Goal: Task Accomplishment & Management: Complete application form

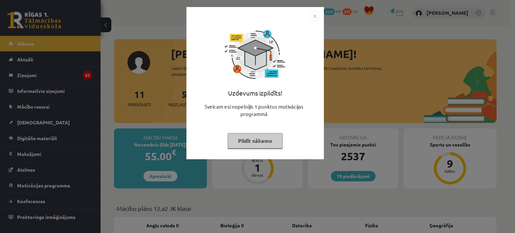
click at [246, 143] on button "Pildīt nākamo" at bounding box center [254, 140] width 55 height 15
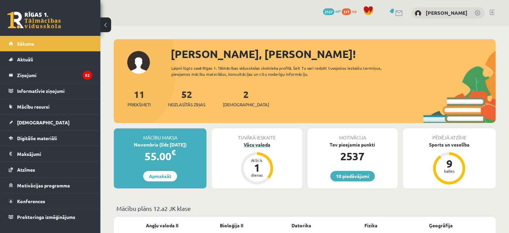
click at [256, 143] on div "Vācu valoda" at bounding box center [257, 144] width 90 height 7
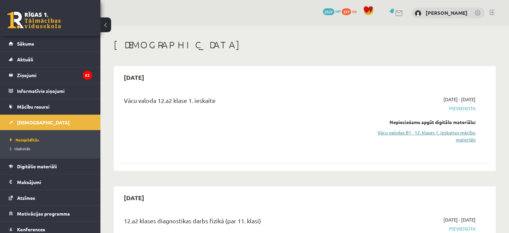
click at [412, 134] on link "Vācu valodas B1 - 12. klases 1. ieskaites mācību materiāls" at bounding box center [420, 136] width 111 height 14
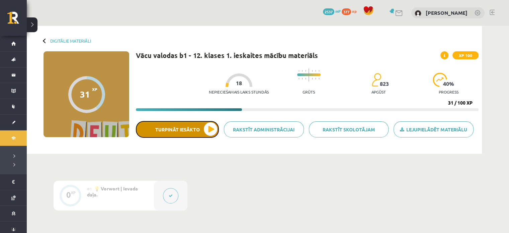
click at [183, 130] on button "Turpināt iesākto" at bounding box center [177, 129] width 83 height 17
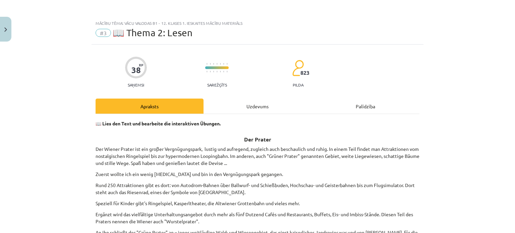
click at [253, 106] on div "Uzdevums" at bounding box center [257, 105] width 108 height 15
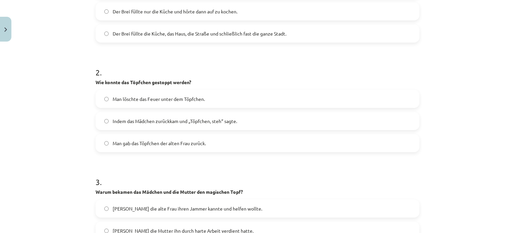
scroll to position [292, 0]
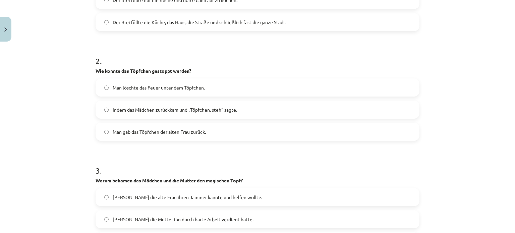
click at [294, 106] on label "Indem das Mädchen zurückkam und „Töpfchen, steh“ sagte." at bounding box center [257, 109] width 322 height 17
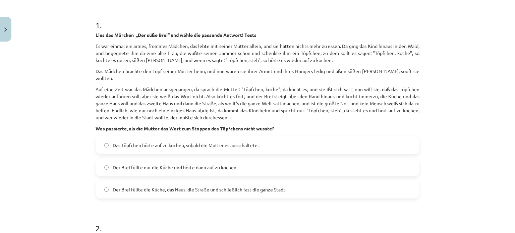
scroll to position [124, 0]
click at [246, 181] on label "Der Brei füllte die Küche, das Haus, die Straße und schließlich fast die ganze …" at bounding box center [257, 189] width 322 height 17
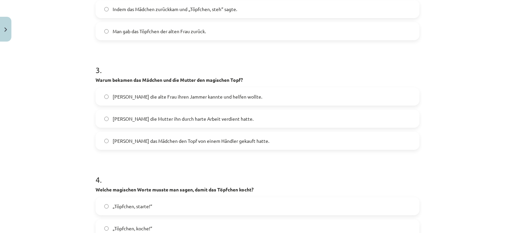
scroll to position [426, 0]
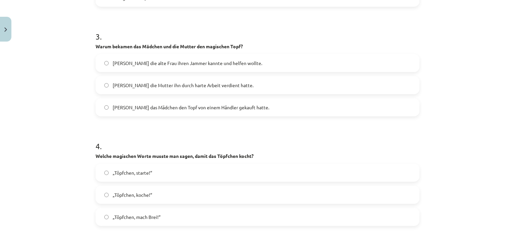
click at [262, 55] on label "Weil die alte Frau ihren Jammer kannte und helfen wollte." at bounding box center [257, 63] width 322 height 17
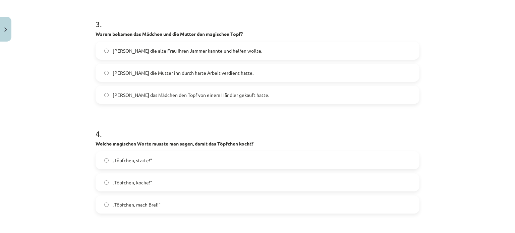
scroll to position [459, 0]
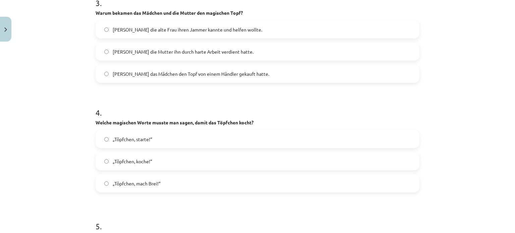
click at [157, 158] on label "„Töpfchen, koche!“" at bounding box center [257, 161] width 322 height 17
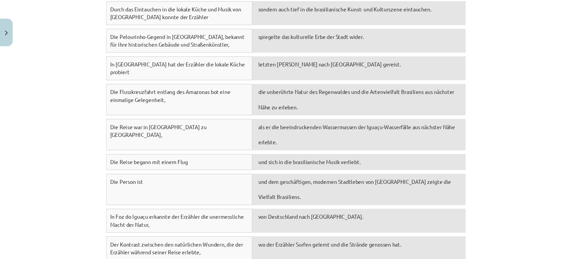
scroll to position [811, 0]
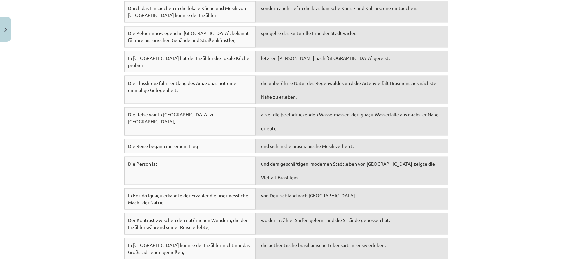
drag, startPoint x: 513, startPoint y: 0, endPoint x: 72, endPoint y: 66, distance: 446.4
click at [66, 66] on div "Mācību tēma: Vācu valodas b1 - 12. klases 1. ieskaites mācību materiāls #3 📖 Th…" at bounding box center [286, 129] width 572 height 259
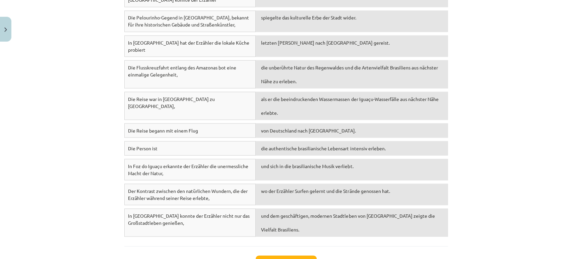
scroll to position [866, 0]
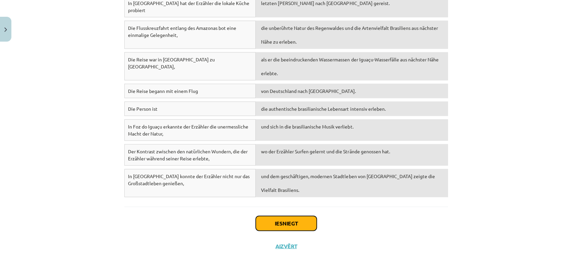
click at [287, 216] on button "Iesniegt" at bounding box center [286, 223] width 61 height 15
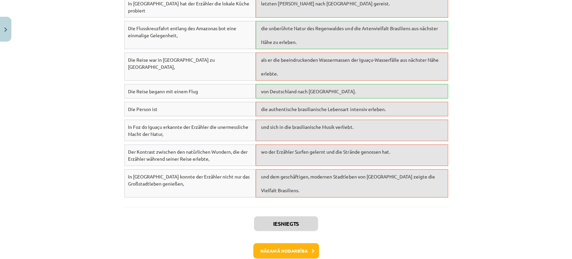
scroll to position [887, 0]
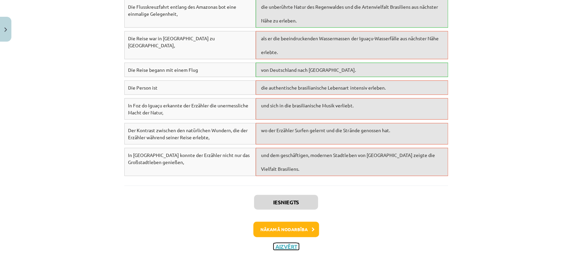
click at [282, 232] on button "Aizvērt" at bounding box center [285, 246] width 25 height 7
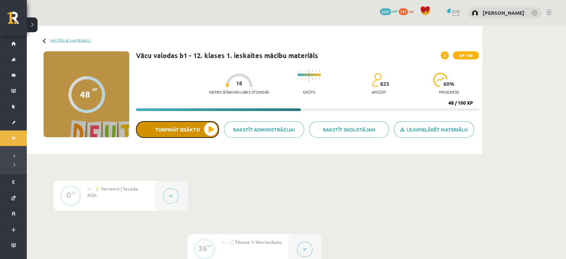
click at [202, 132] on button "Turpināt iesākto" at bounding box center [177, 129] width 83 height 17
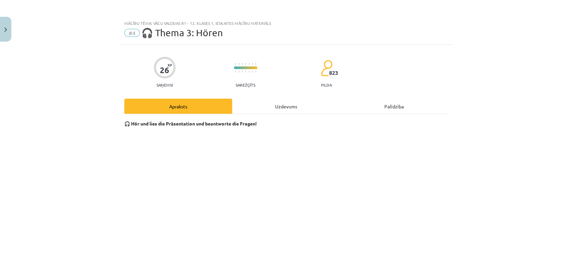
click at [281, 106] on div "Uzdevums" at bounding box center [286, 105] width 108 height 15
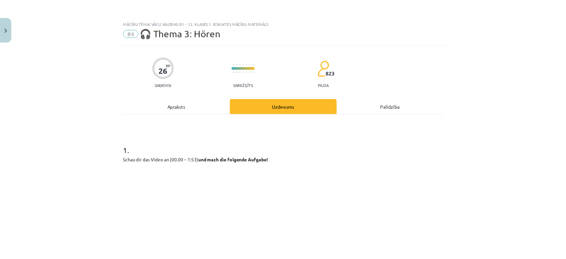
scroll to position [16, 0]
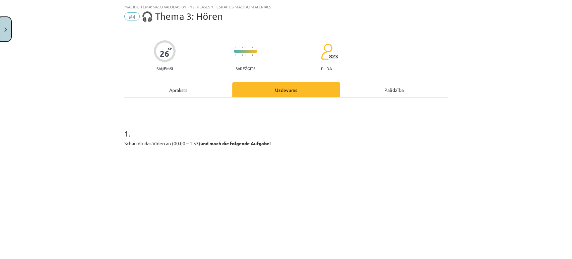
click at [9, 30] on button "Close" at bounding box center [5, 29] width 11 height 25
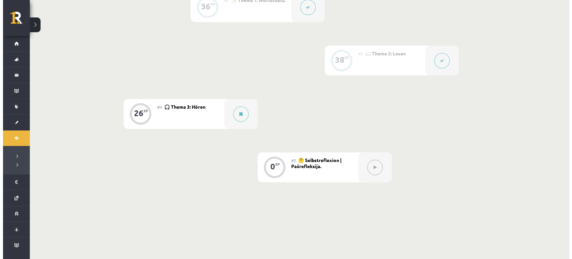
scroll to position [282, 0]
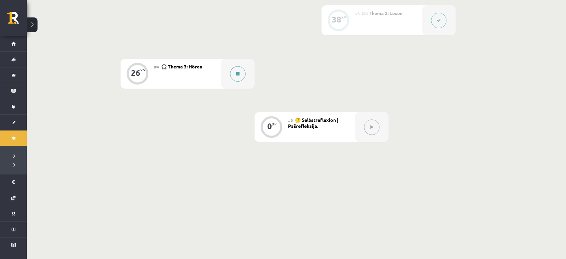
click at [234, 75] on button at bounding box center [237, 73] width 15 height 15
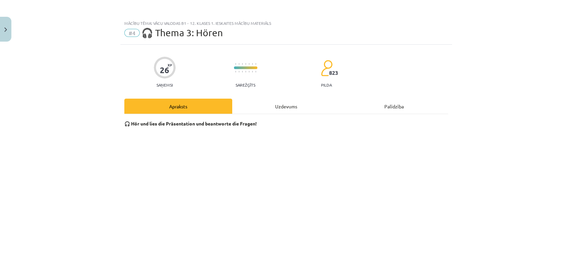
click at [274, 107] on div "Uzdevums" at bounding box center [286, 105] width 108 height 15
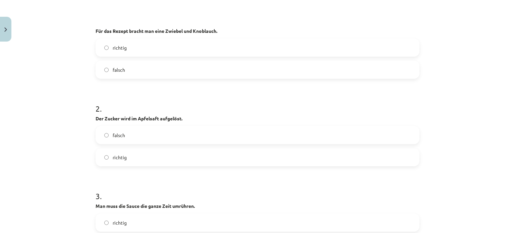
scroll to position [277, 0]
drag, startPoint x: 529, startPoint y: 1, endPoint x: 367, endPoint y: 92, distance: 185.7
click at [367, 92] on h1 "2 ." at bounding box center [257, 102] width 324 height 21
click at [179, 68] on label "falsch" at bounding box center [257, 69] width 322 height 17
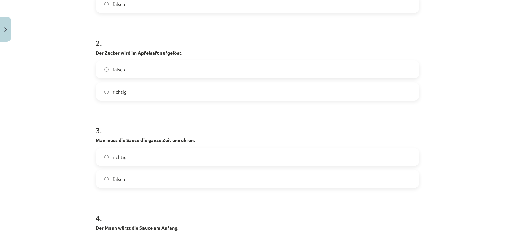
scroll to position [344, 0]
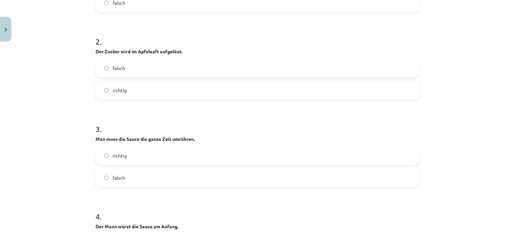
click at [233, 93] on label "richtig" at bounding box center [257, 90] width 322 height 17
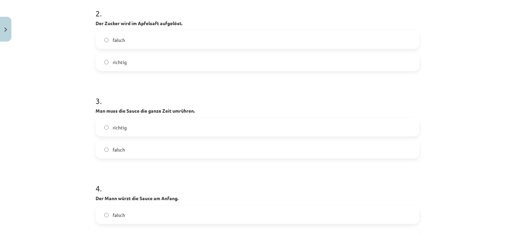
scroll to position [411, 0]
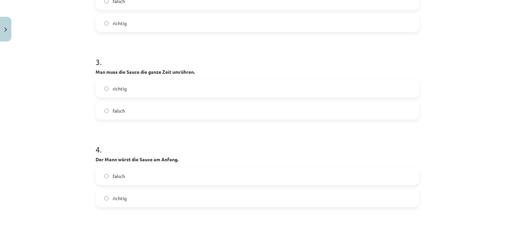
click at [140, 110] on label "falsch" at bounding box center [257, 110] width 322 height 17
click at [133, 183] on label "falsch" at bounding box center [257, 175] width 322 height 17
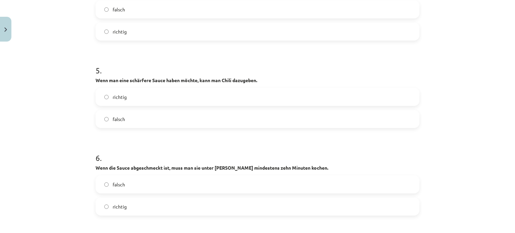
scroll to position [611, 0]
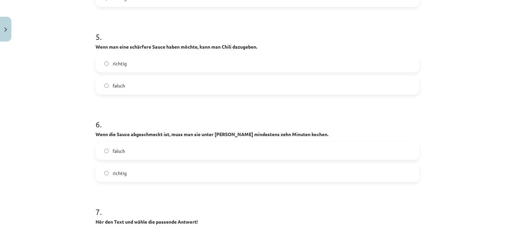
click at [144, 67] on label "richtig" at bounding box center [257, 63] width 322 height 17
click at [140, 147] on label "falsch" at bounding box center [257, 150] width 322 height 17
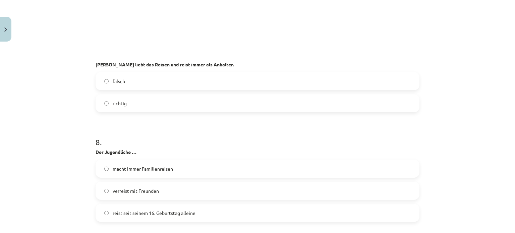
scroll to position [946, 0]
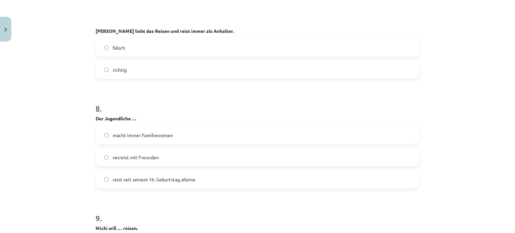
click at [139, 74] on label "richtig" at bounding box center [257, 69] width 322 height 17
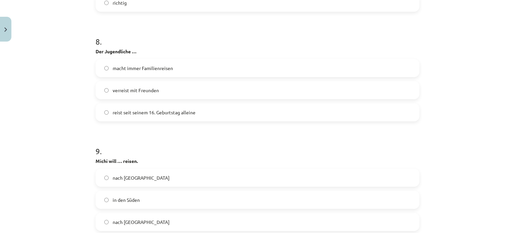
scroll to position [1013, 0]
click at [167, 118] on label "reist seit seinem 16. Geburtstag alleine" at bounding box center [257, 112] width 322 height 17
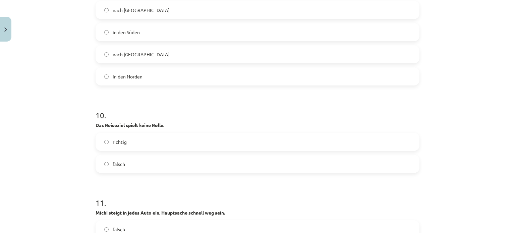
scroll to position [1147, 0]
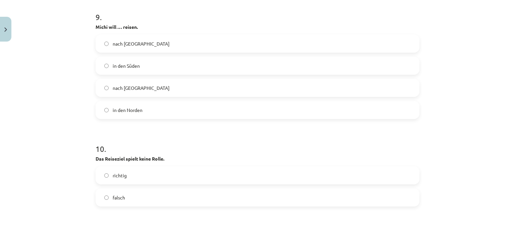
click at [154, 66] on label "in den Süden" at bounding box center [257, 65] width 322 height 17
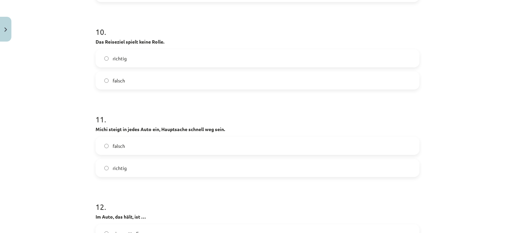
scroll to position [1281, 0]
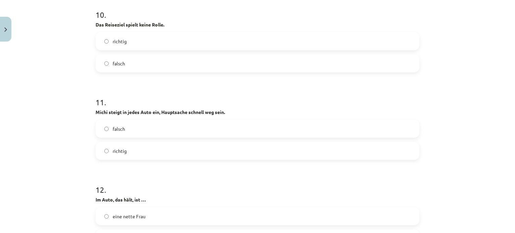
click at [145, 158] on label "richtig" at bounding box center [257, 150] width 322 height 17
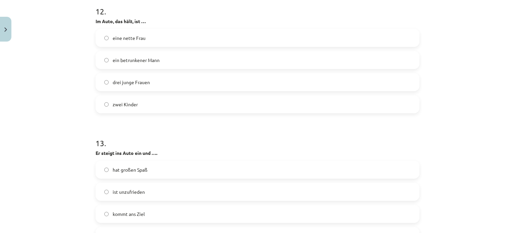
scroll to position [1448, 0]
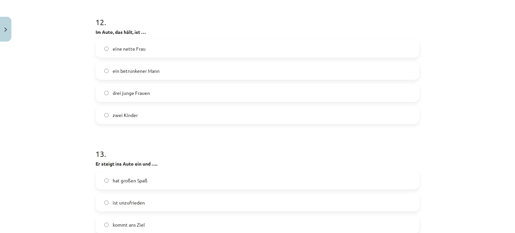
click at [194, 77] on label "ein betrunkener Mann" at bounding box center [257, 70] width 322 height 17
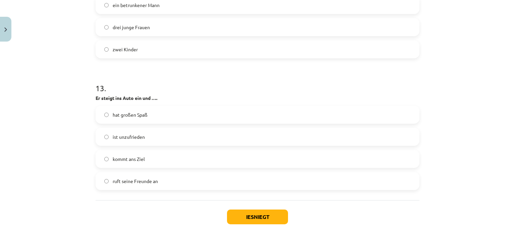
scroll to position [1549, 0]
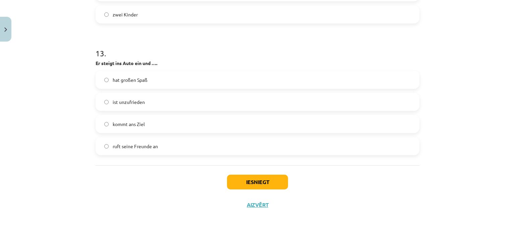
click at [159, 75] on label "hat großen Spaß" at bounding box center [257, 79] width 322 height 17
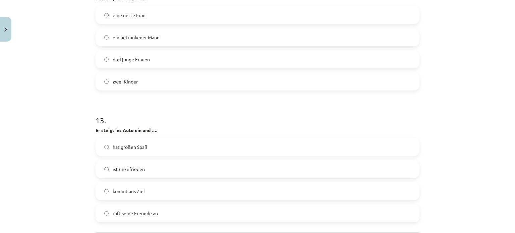
scroll to position [1448, 0]
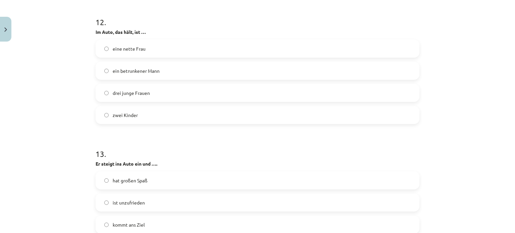
click at [153, 93] on label "drei junge Frauen" at bounding box center [257, 92] width 322 height 17
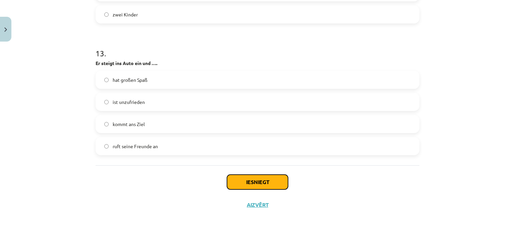
click at [270, 180] on button "Iesniegt" at bounding box center [257, 182] width 61 height 15
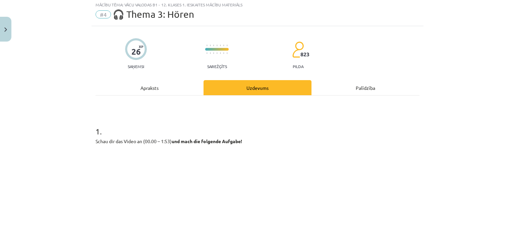
scroll to position [0, 0]
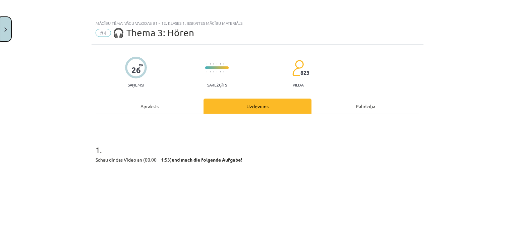
click at [0, 32] on button "Close" at bounding box center [5, 29] width 11 height 25
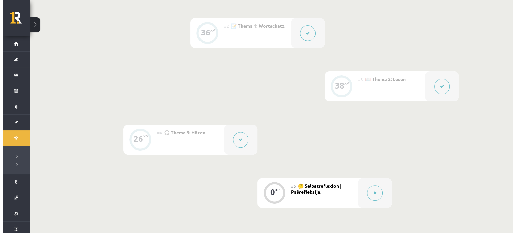
scroll to position [301, 0]
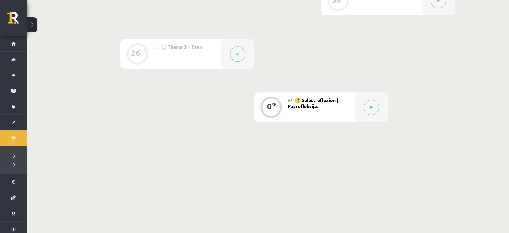
click at [243, 61] on div at bounding box center [237, 54] width 33 height 30
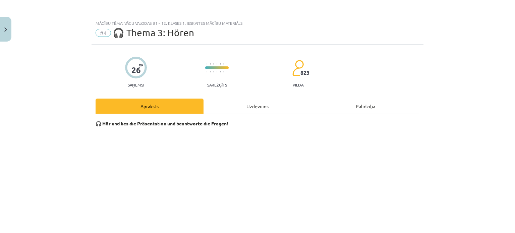
click at [273, 106] on div "Uzdevums" at bounding box center [257, 105] width 108 height 15
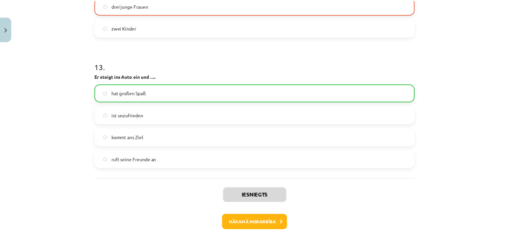
scroll to position [1570, 0]
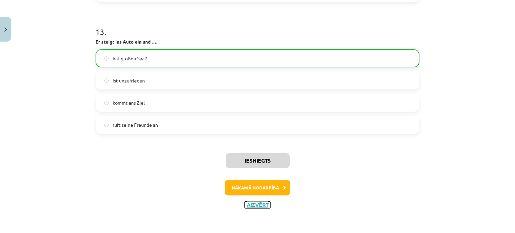
click at [258, 205] on button "Aizvērt" at bounding box center [257, 204] width 25 height 7
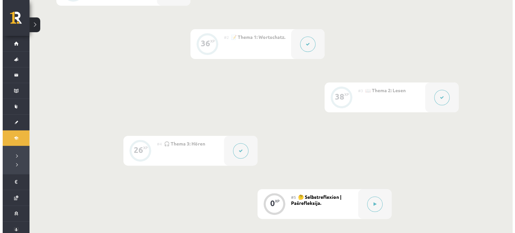
scroll to position [201, 0]
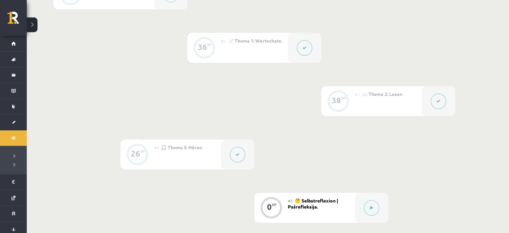
click at [443, 100] on button at bounding box center [438, 100] width 15 height 15
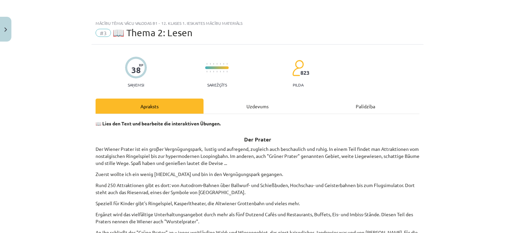
click at [243, 113] on div "Uzdevums" at bounding box center [257, 105] width 108 height 15
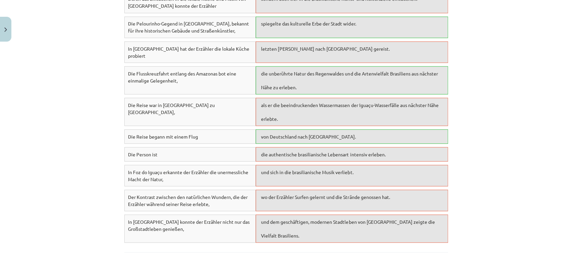
scroll to position [821, 0]
drag, startPoint x: 480, startPoint y: 0, endPoint x: 63, endPoint y: 128, distance: 436.1
click at [62, 128] on div "Mācību tēma: Vācu valodas b1 - 12. klases 1. ieskaites mācību materiāls #3 📖 Th…" at bounding box center [286, 129] width 572 height 259
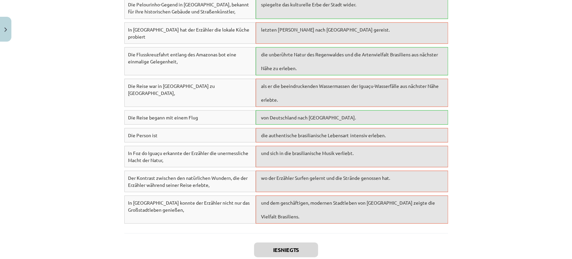
scroll to position [887, 0]
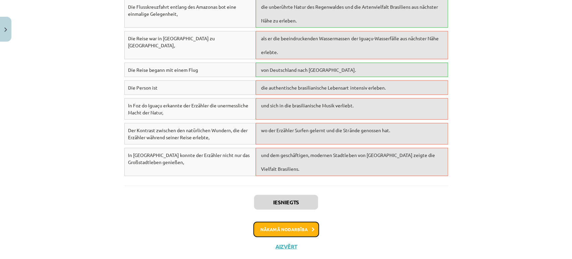
click at [287, 221] on button "Nākamā nodarbība" at bounding box center [286, 228] width 66 height 15
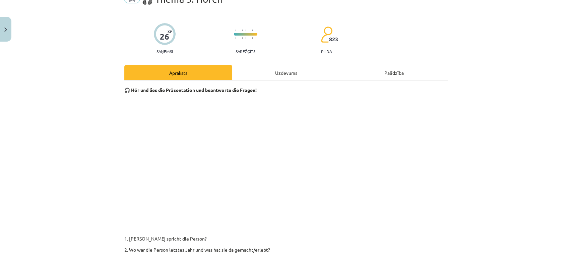
scroll to position [16, 0]
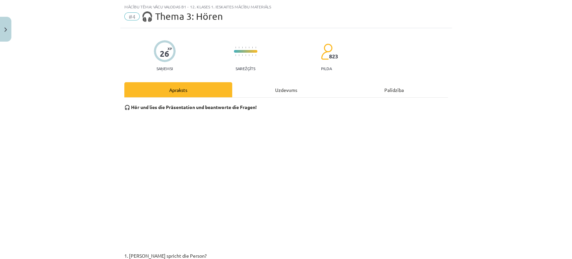
click at [278, 84] on div "Uzdevums" at bounding box center [286, 89] width 108 height 15
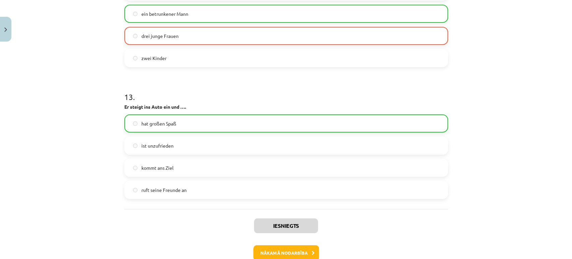
scroll to position [1545, 0]
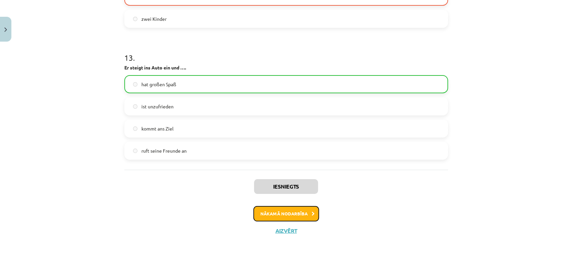
click at [303, 216] on button "Nākamā nodarbība" at bounding box center [286, 213] width 66 height 15
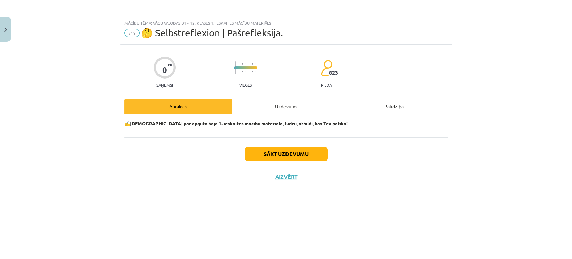
scroll to position [0, 0]
click at [287, 104] on div "Uzdevums" at bounding box center [286, 105] width 108 height 15
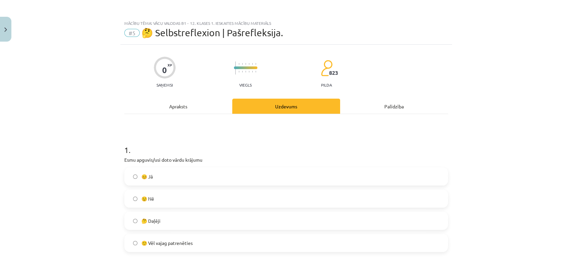
click at [85, 167] on div "Mācību tēma: Vācu valodas b1 - 12. klases 1. ieskaites mācību materiāls #5 🤔 Se…" at bounding box center [286, 129] width 572 height 259
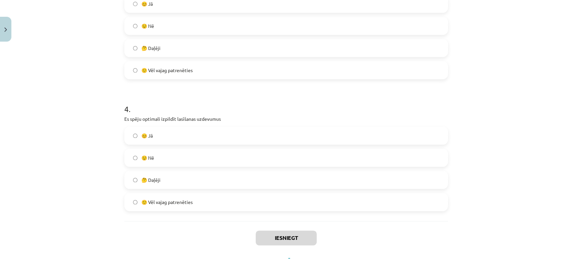
scroll to position [465, 0]
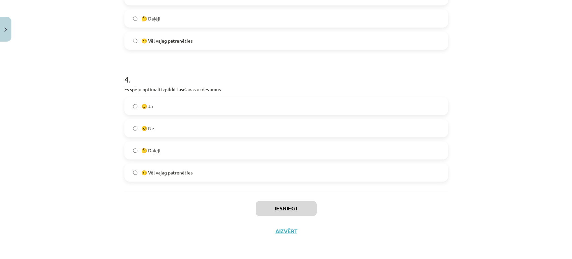
click at [169, 153] on label "🤔 Daļēji" at bounding box center [286, 150] width 322 height 17
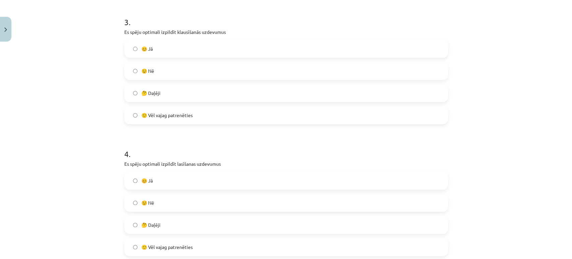
scroll to position [354, 0]
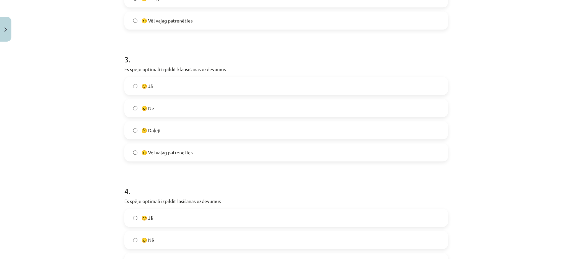
click at [173, 125] on label "🤔 Daļēji" at bounding box center [286, 130] width 322 height 17
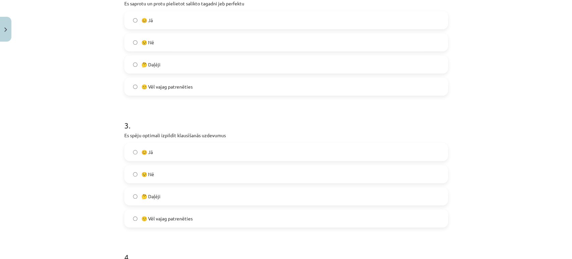
scroll to position [242, 0]
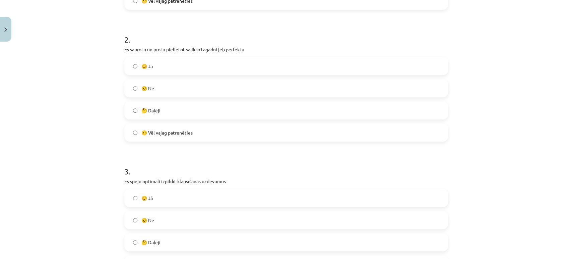
click at [178, 114] on label "🤔 Daļēji" at bounding box center [286, 110] width 322 height 17
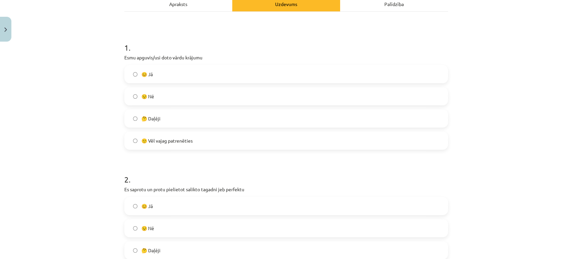
scroll to position [93, 0]
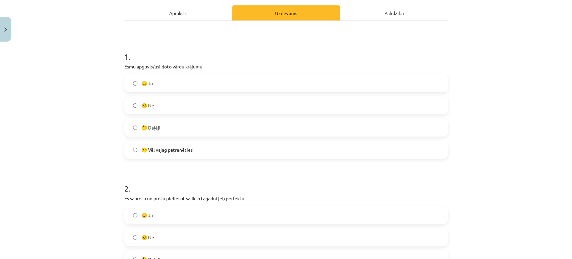
click at [180, 131] on label "🤔 Daļēji" at bounding box center [286, 127] width 322 height 17
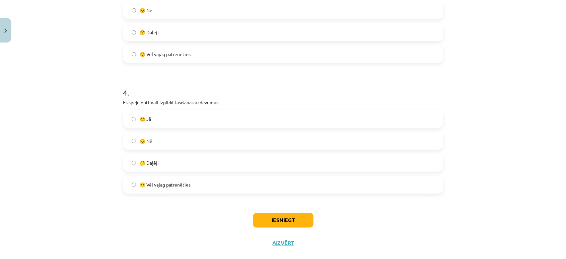
scroll to position [465, 0]
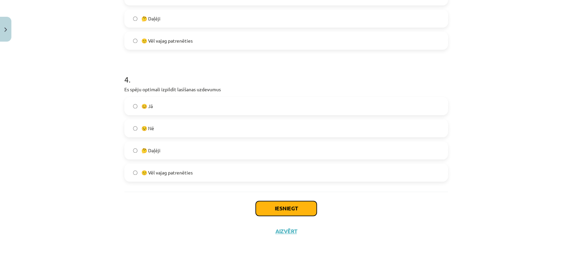
click at [307, 206] on button "Iesniegt" at bounding box center [286, 208] width 61 height 15
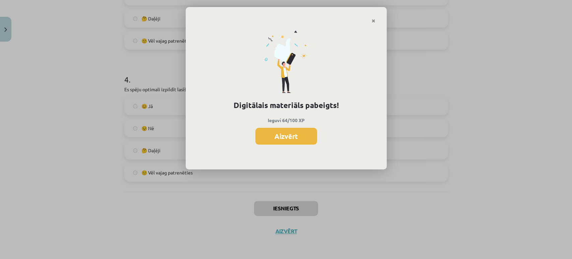
click at [290, 139] on button "Aizvērt" at bounding box center [286, 136] width 62 height 17
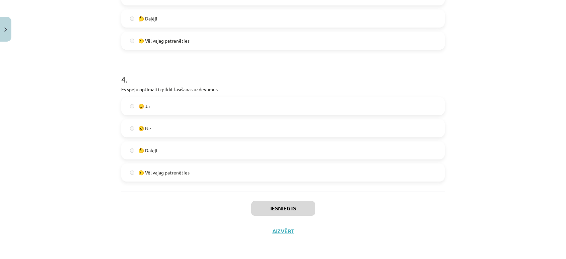
click at [289, 225] on div "Iesniegts Aizvērt" at bounding box center [283, 214] width 324 height 47
click at [286, 231] on button "Aizvērt" at bounding box center [282, 230] width 25 height 7
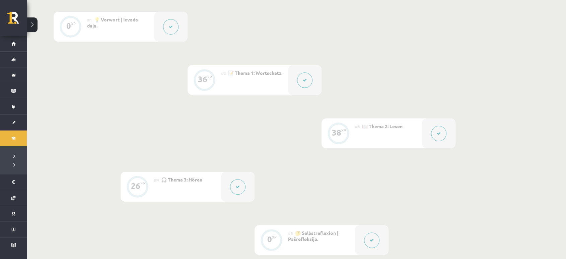
scroll to position [126, 0]
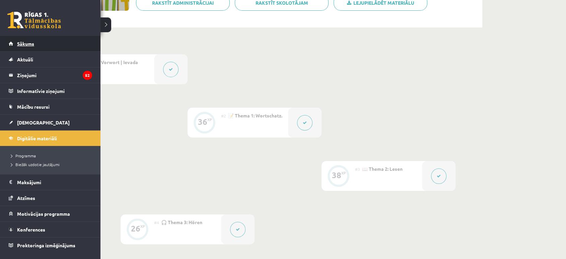
click at [28, 44] on span "Sākums" at bounding box center [25, 44] width 17 height 6
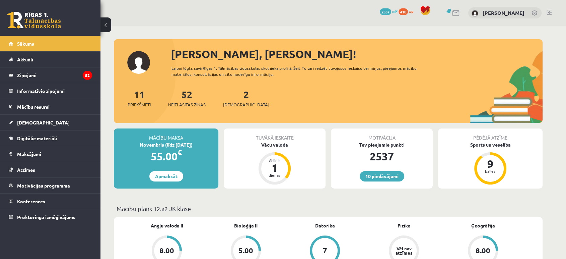
click at [548, 13] on link at bounding box center [549, 12] width 5 height 5
